Goal: Information Seeking & Learning: Learn about a topic

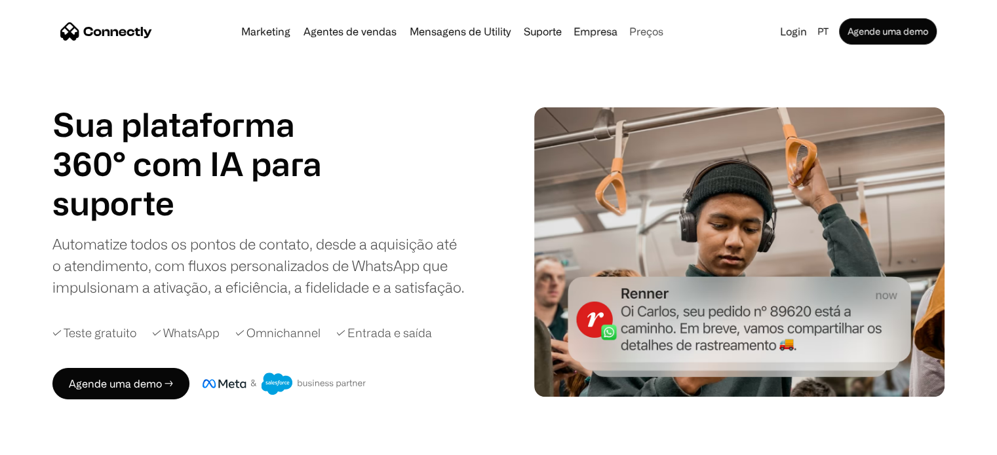
click at [651, 31] on link "Preços" at bounding box center [646, 31] width 45 height 10
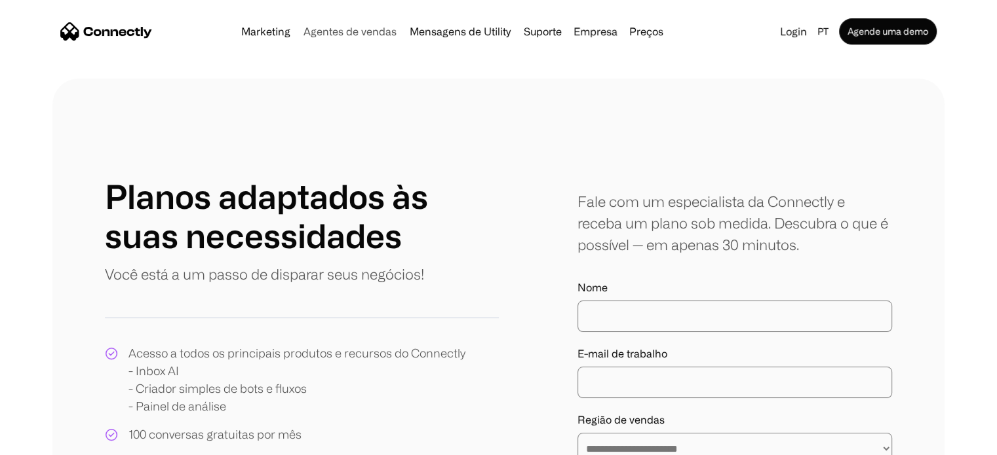
click at [353, 31] on link "Agentes de vendas" at bounding box center [350, 31] width 104 height 10
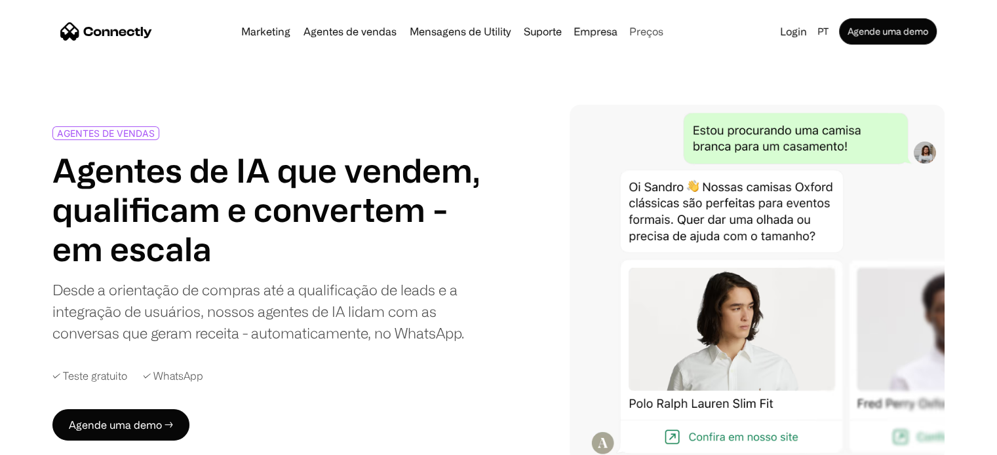
click at [641, 32] on link "Preços" at bounding box center [646, 31] width 45 height 10
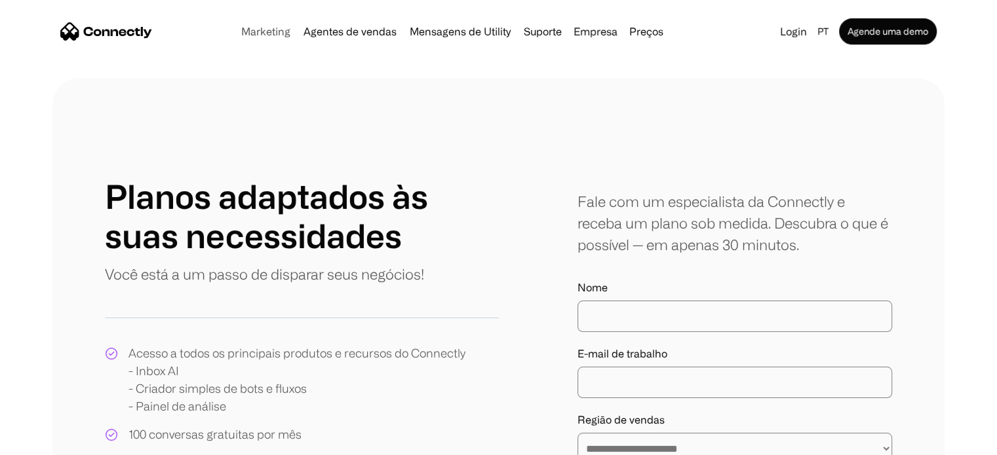
click at [282, 36] on link "Marketing" at bounding box center [266, 31] width 60 height 10
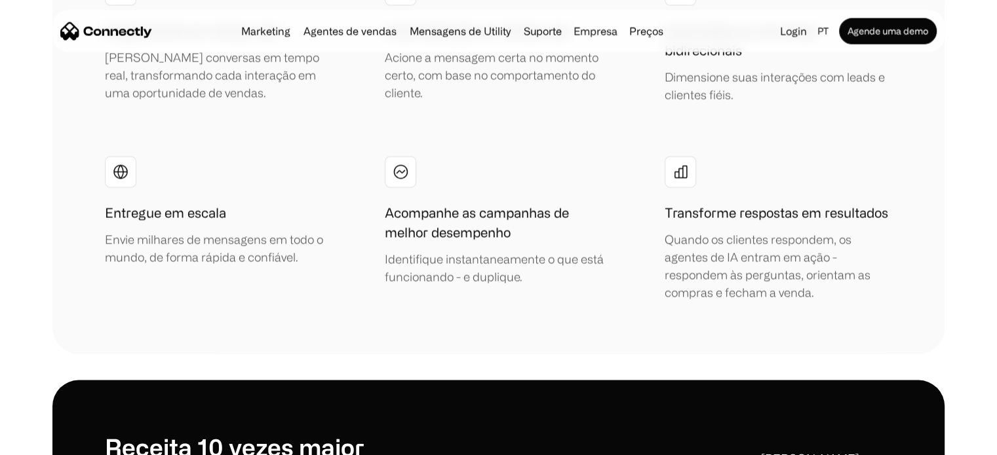
scroll to position [2366, 0]
